Goal: Task Accomplishment & Management: Manage account settings

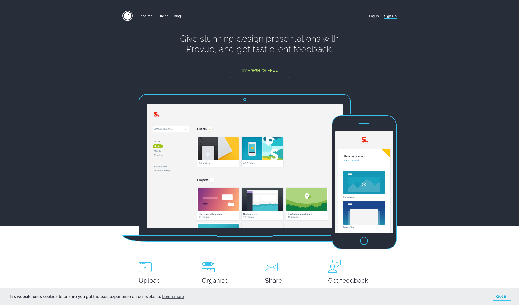
click at [373, 14] on link "Log In" at bounding box center [374, 16] width 10 height 10
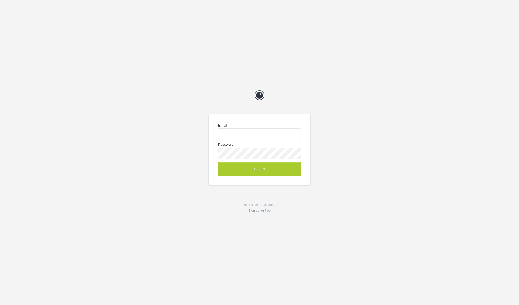
type input "[EMAIL_ADDRESS][DOMAIN_NAME]"
click at [267, 165] on button "Log In" at bounding box center [259, 169] width 83 height 14
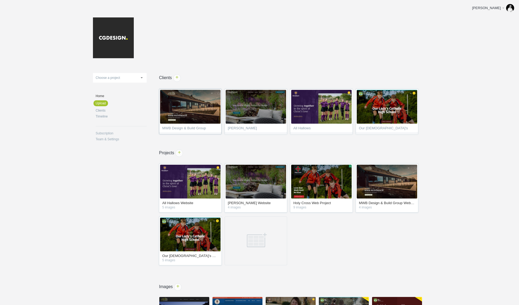
click at [201, 129] on span "MWB Design & Build Group" at bounding box center [190, 129] width 56 height 5
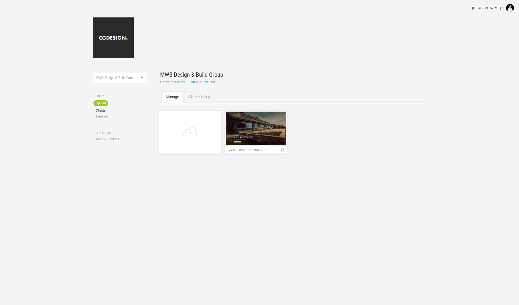
click at [269, 136] on img at bounding box center [256, 129] width 60 height 34
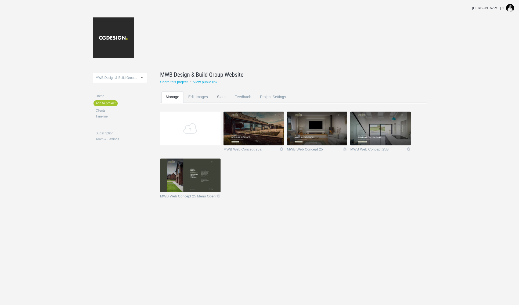
click at [223, 97] on link "Stats" at bounding box center [221, 102] width 17 height 21
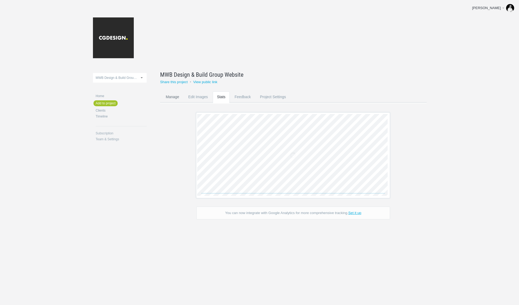
click at [174, 99] on link "Manage" at bounding box center [172, 102] width 22 height 21
